Goal: Transaction & Acquisition: Purchase product/service

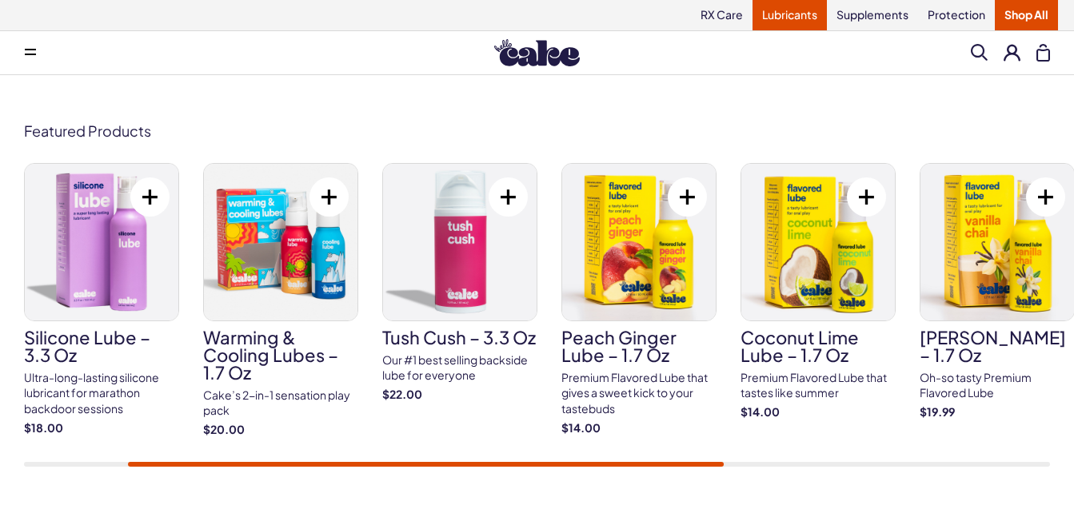
click at [796, 11] on link "Lubricants" at bounding box center [789, 15] width 74 height 30
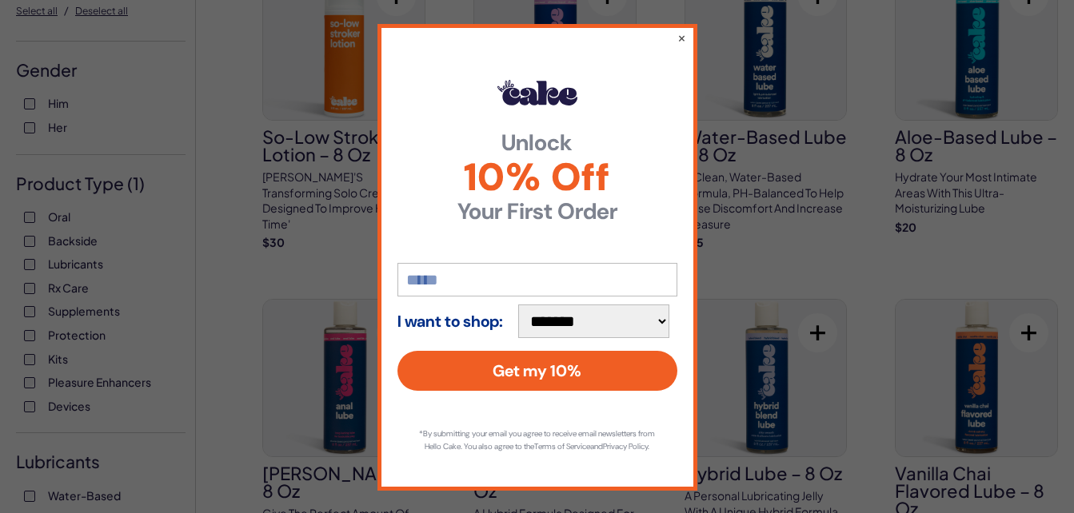
scroll to position [175, 0]
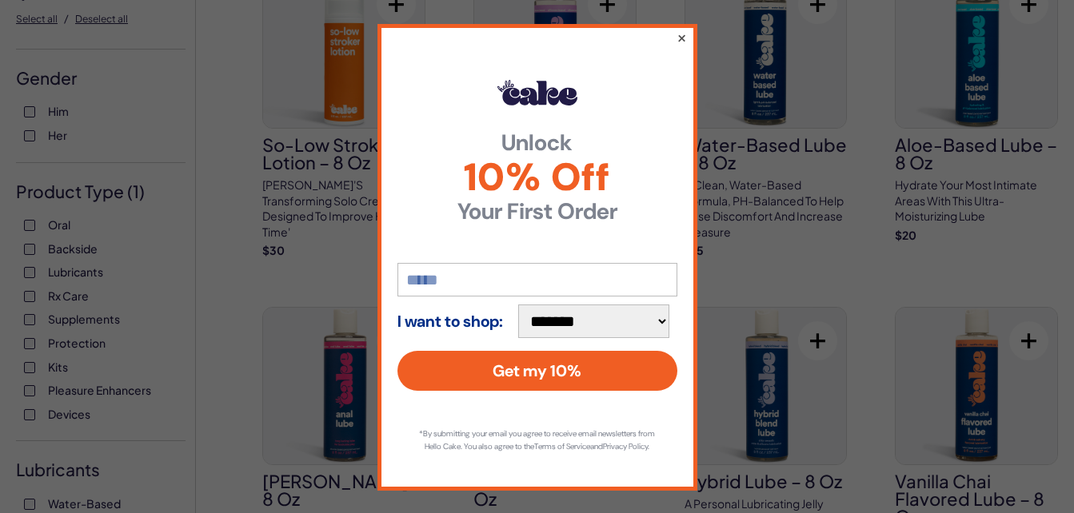
click at [676, 40] on button "×" at bounding box center [681, 37] width 10 height 19
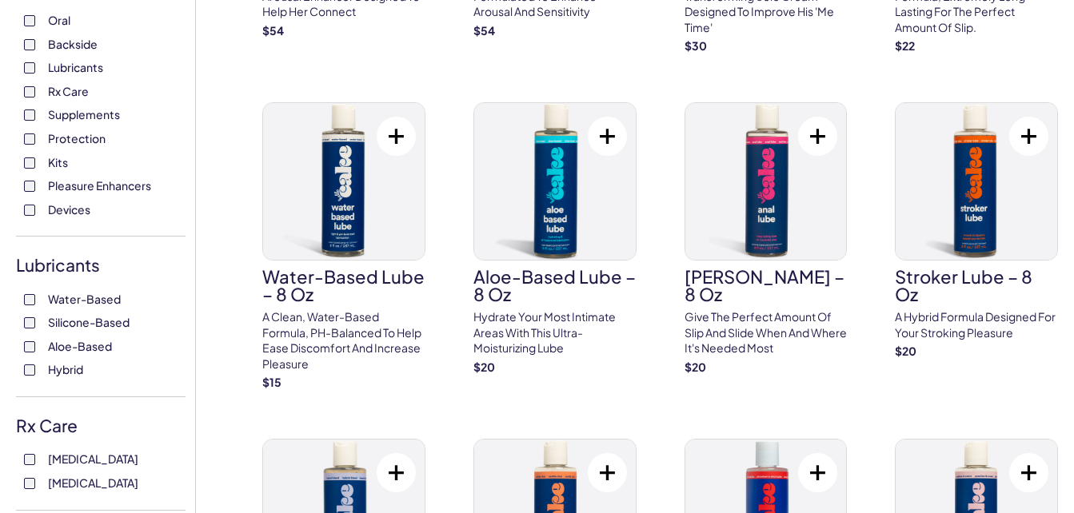
scroll to position [391, 0]
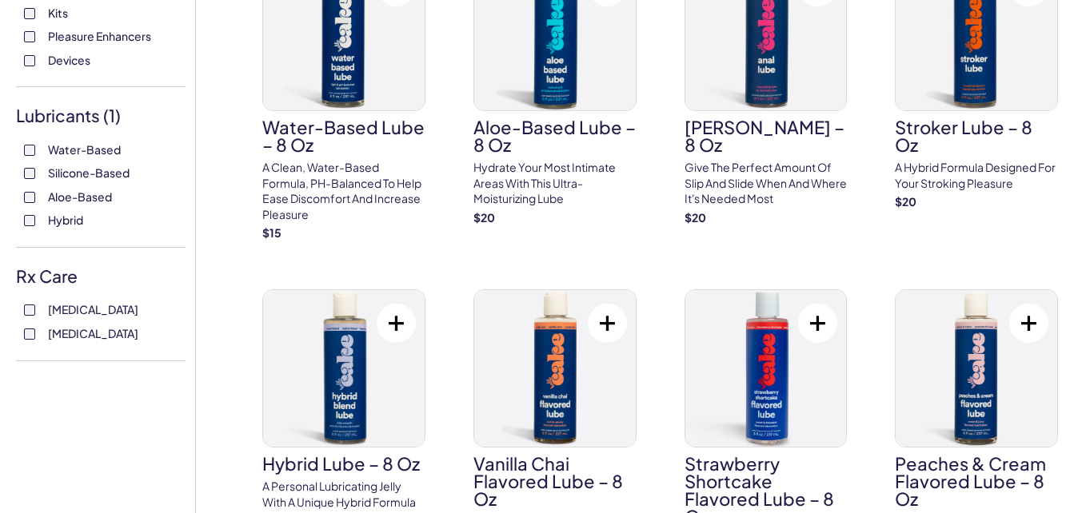
scroll to position [540, 0]
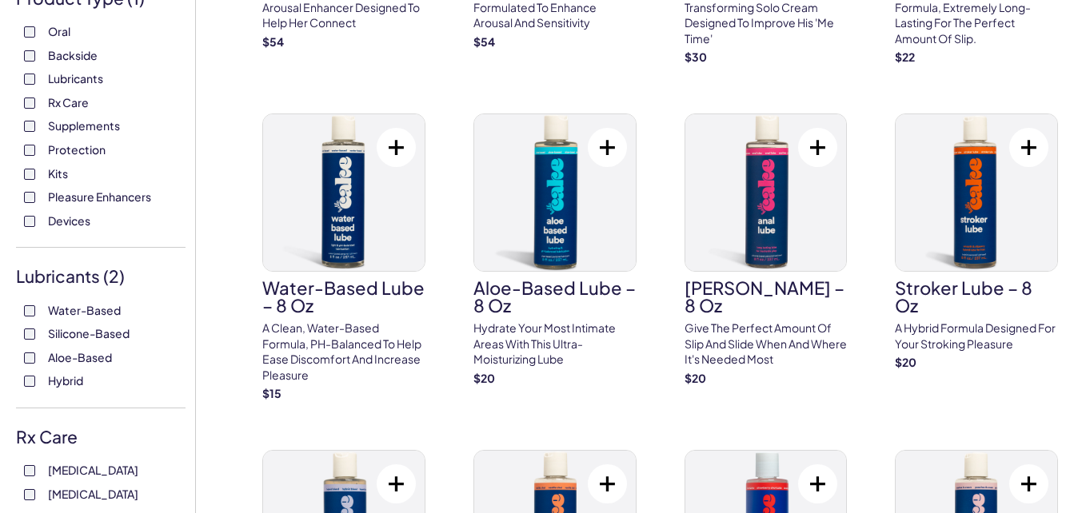
scroll to position [403, 0]
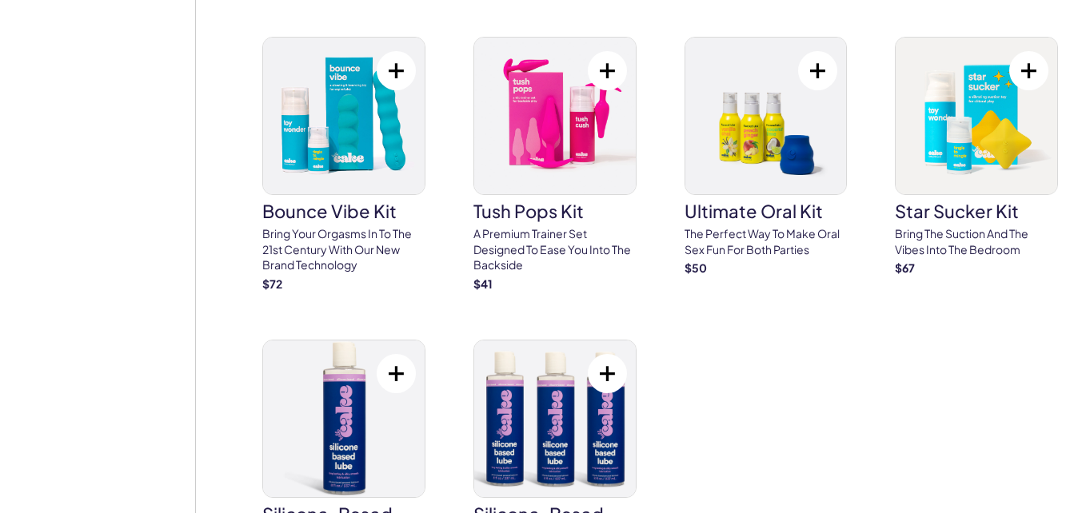
scroll to position [3715, 0]
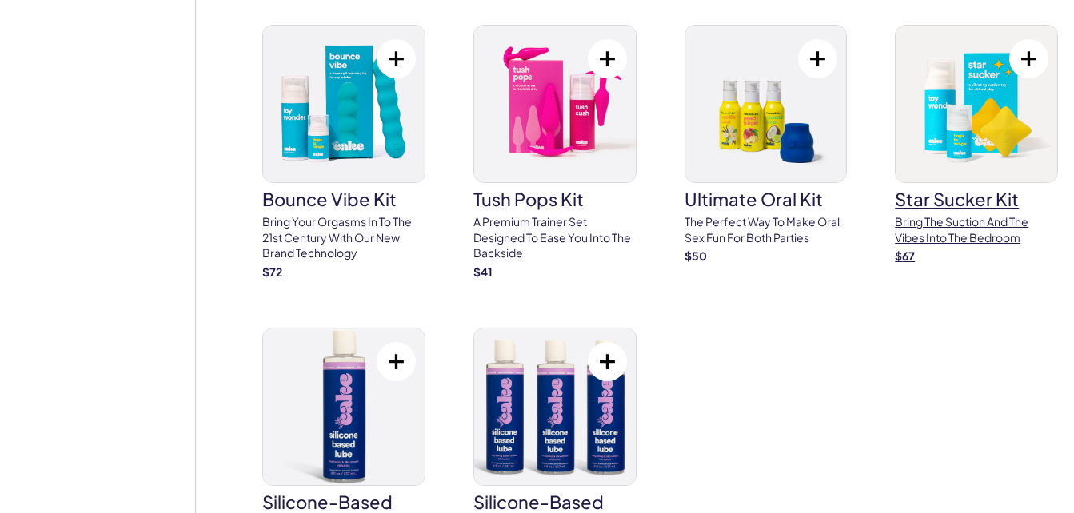
click at [971, 218] on p "Bring the suction and the vibes Into the bedroom" at bounding box center [976, 229] width 163 height 31
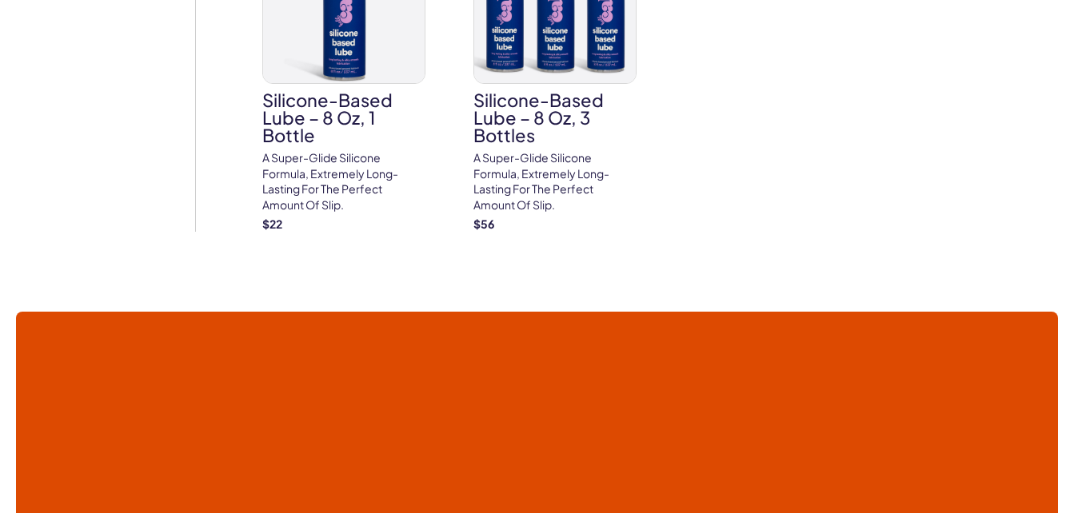
scroll to position [0, 0]
